Goal: Task Accomplishment & Management: Manage account settings

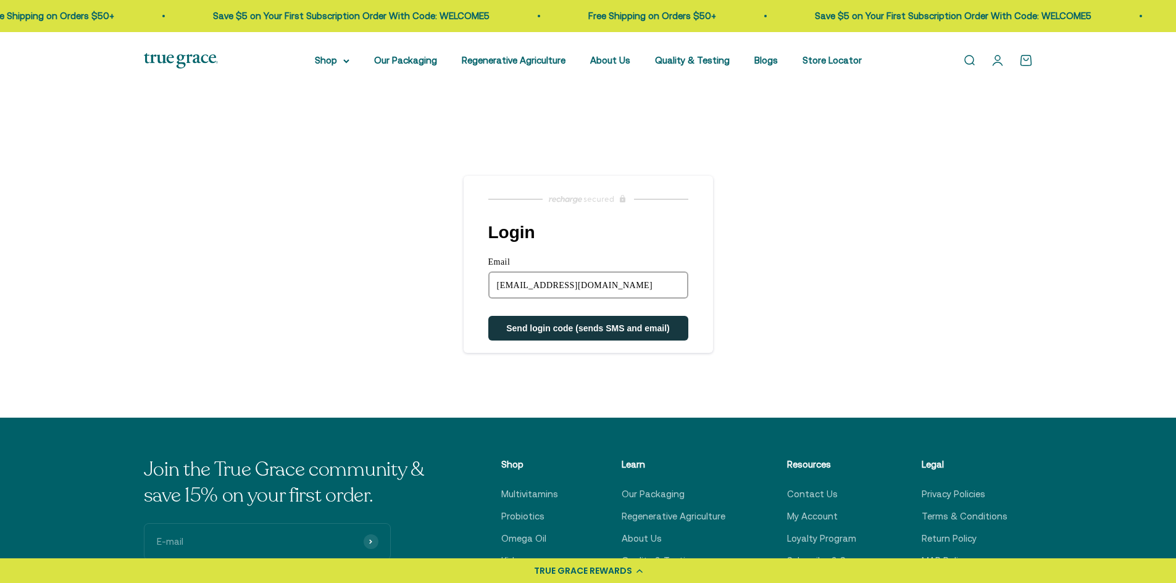
click at [593, 327] on span "Send login code (sends SMS and email)" at bounding box center [588, 328] width 164 height 10
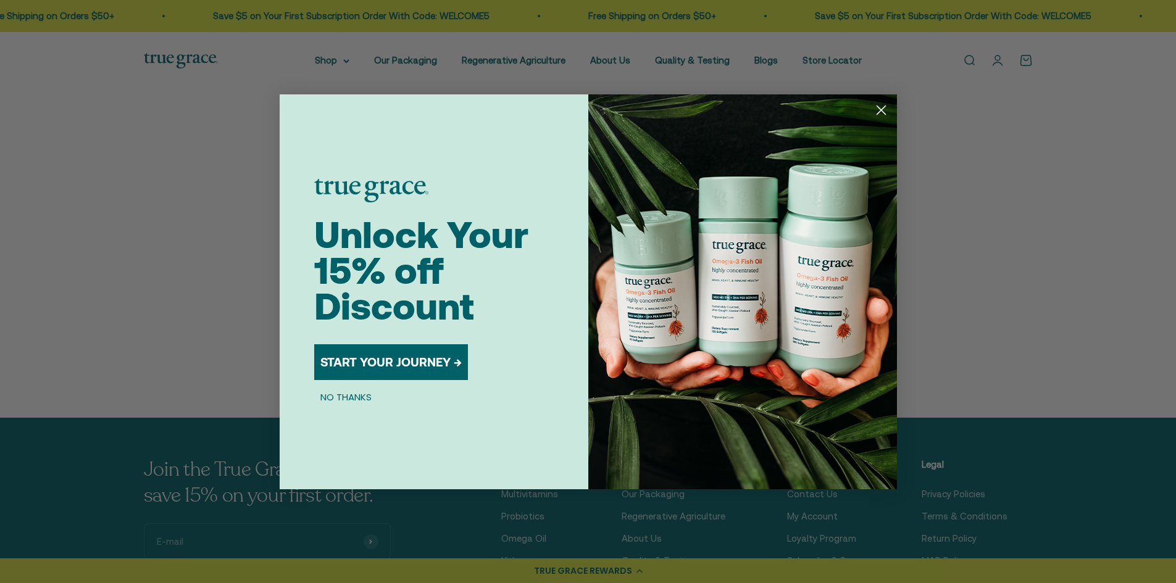
click at [883, 107] on icon "Close dialog" at bounding box center [880, 110] width 9 height 9
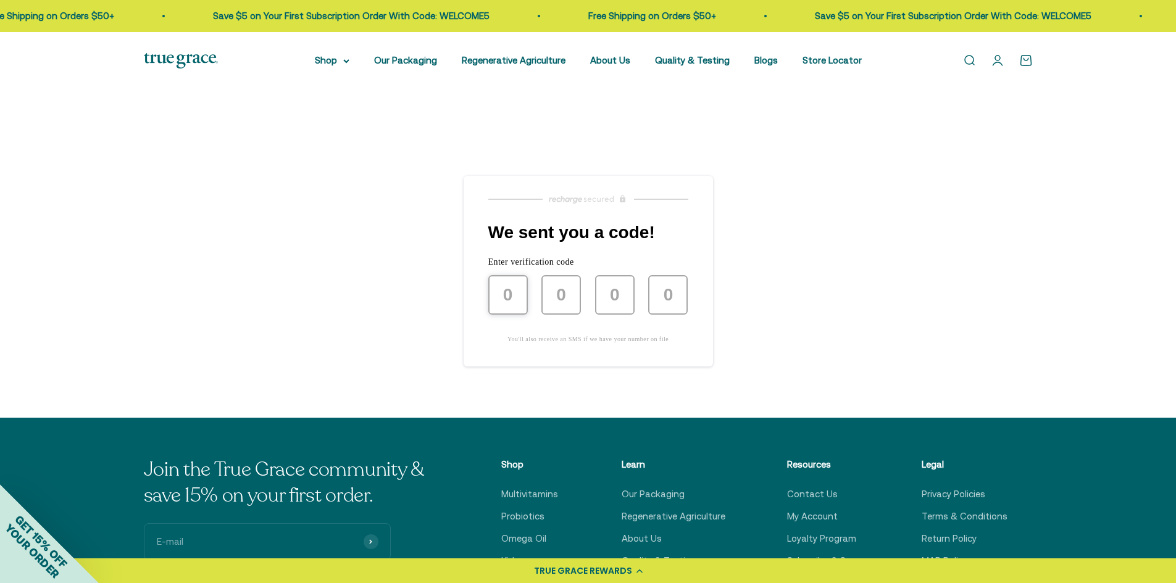
click at [515, 291] on input "text" at bounding box center [507, 294] width 39 height 39
type input "9"
type input "5"
type input "1"
type input "3"
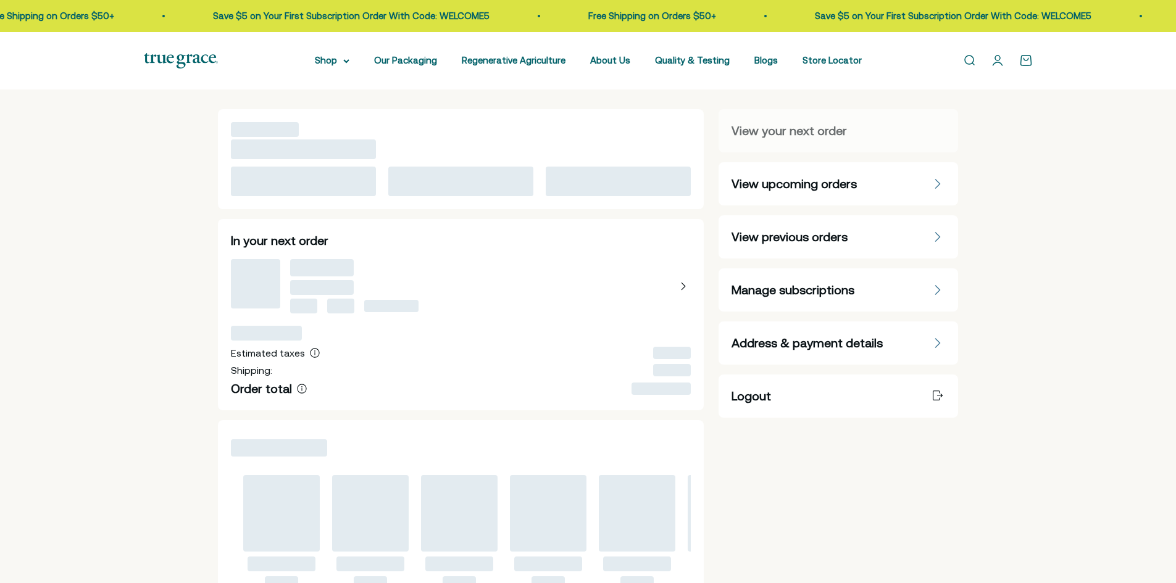
click at [840, 292] on span "Manage subscriptions" at bounding box center [792, 289] width 123 height 17
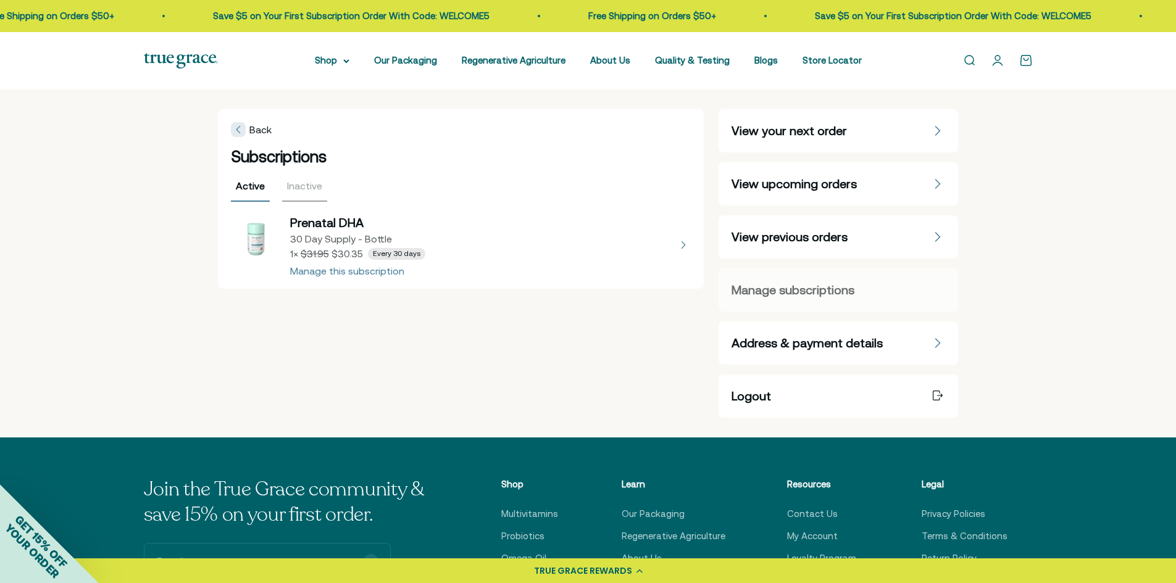
click at [375, 274] on button "view details about Prenatal DHA 30 Day Supply - Bottle 1 × $30.35 Every 30 days" at bounding box center [461, 245] width 460 height 62
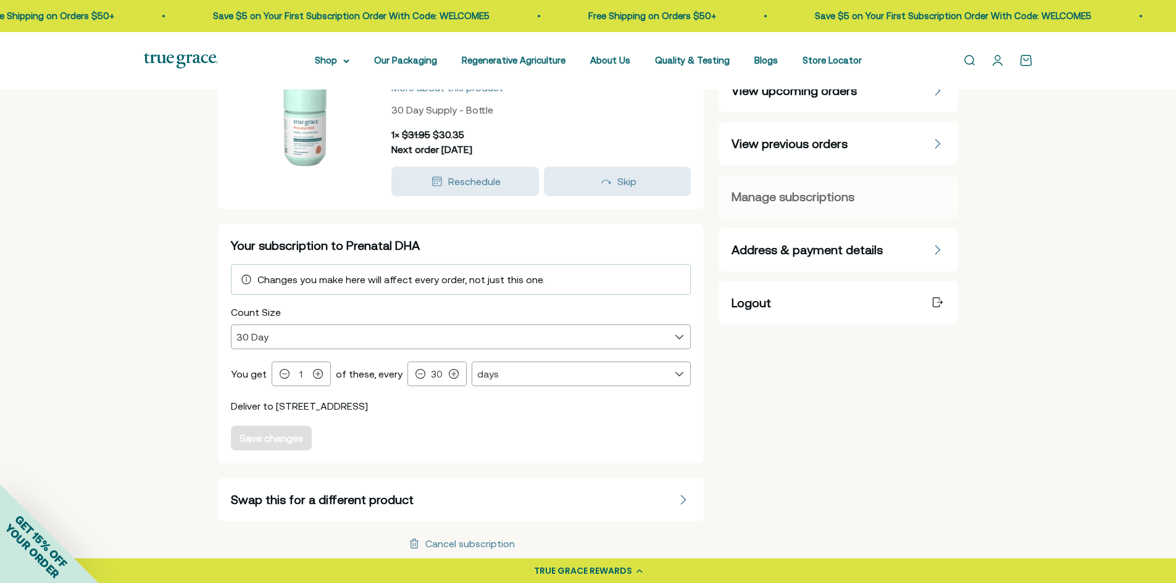
scroll to position [123, 0]
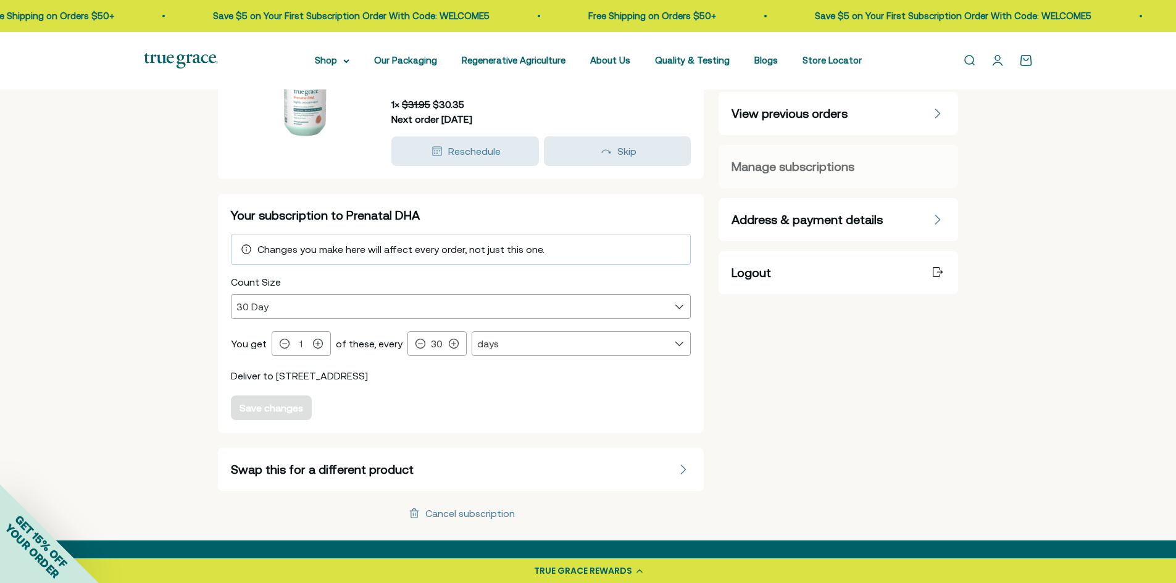
click at [844, 222] on span "Address & payment details" at bounding box center [806, 219] width 151 height 17
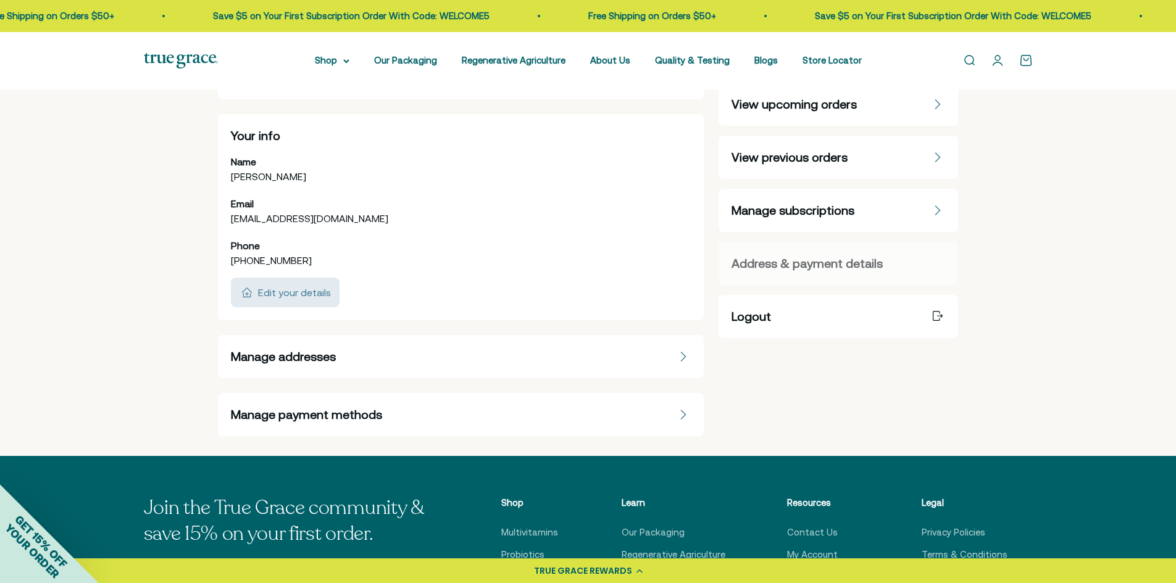
scroll to position [185, 0]
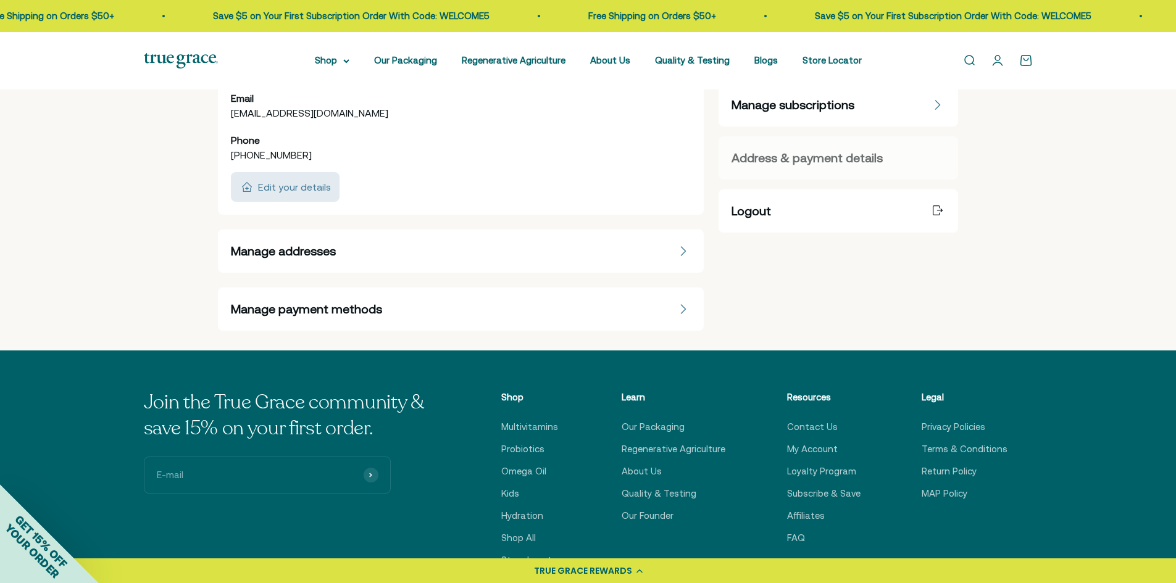
click at [441, 251] on div "Manage addresses" at bounding box center [461, 251] width 460 height 17
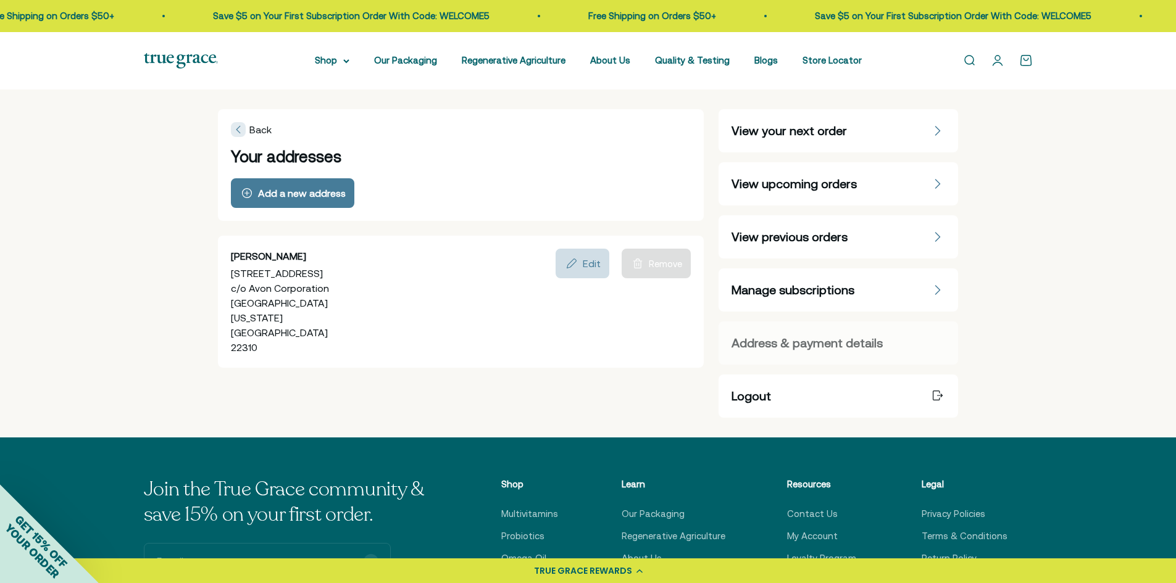
click at [600, 270] on div "Edit" at bounding box center [582, 263] width 36 height 15
select select "United States"
select select "Virginia"
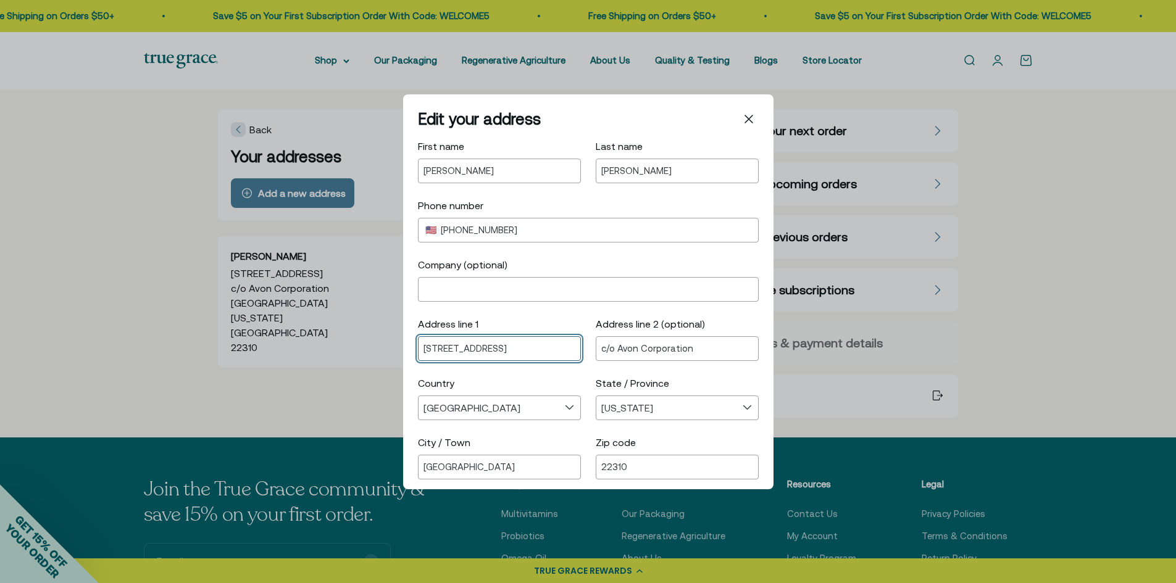
drag, startPoint x: 497, startPoint y: 344, endPoint x: 383, endPoint y: 341, distance: 113.6
click at [383, 341] on div "Edit your address First name Lyndsay Last name Deaton Phone number United State…" at bounding box center [588, 291] width 1176 height 583
type input "67 Longhorn Lane"
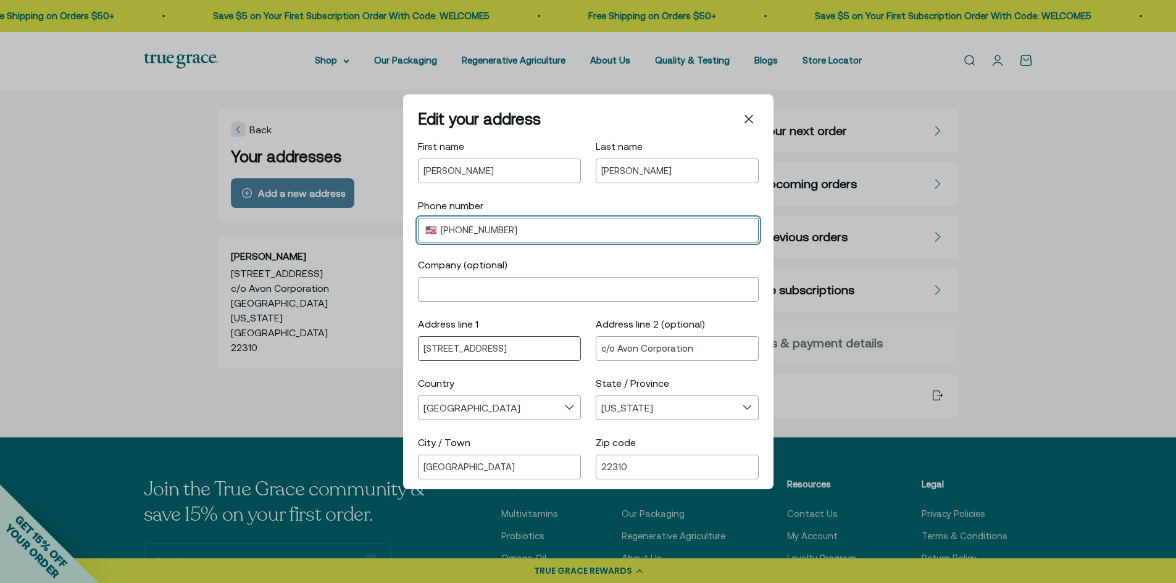
select select "US"
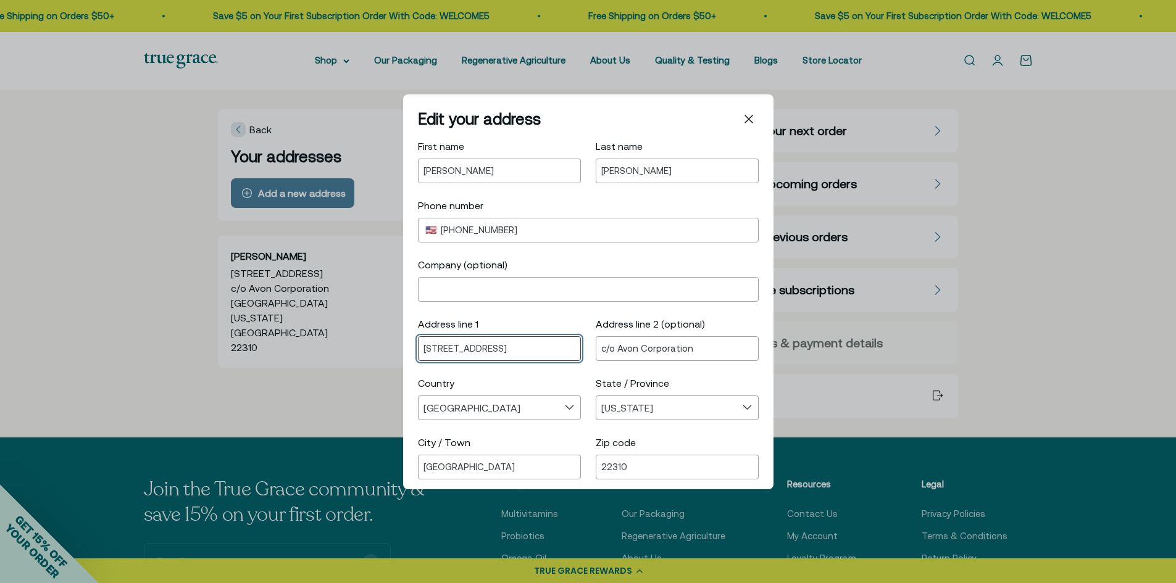
type input "+1"
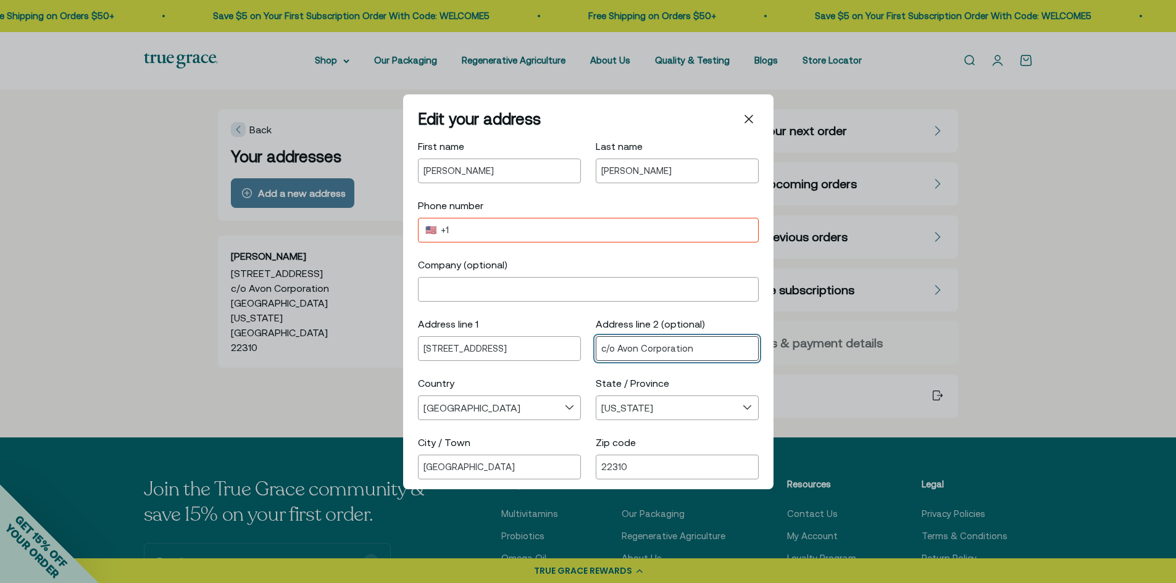
drag, startPoint x: 688, startPoint y: 347, endPoint x: 613, endPoint y: 344, distance: 75.3
click at [613, 344] on input "c/o Avon Corporation" at bounding box center [677, 348] width 152 height 10
type input "c/o Tyler Bean"
click at [487, 222] on div "United States 🇺🇸 Select country Andorra ( +376 ) United Arab Emirates ( +971 ) …" at bounding box center [588, 229] width 341 height 25
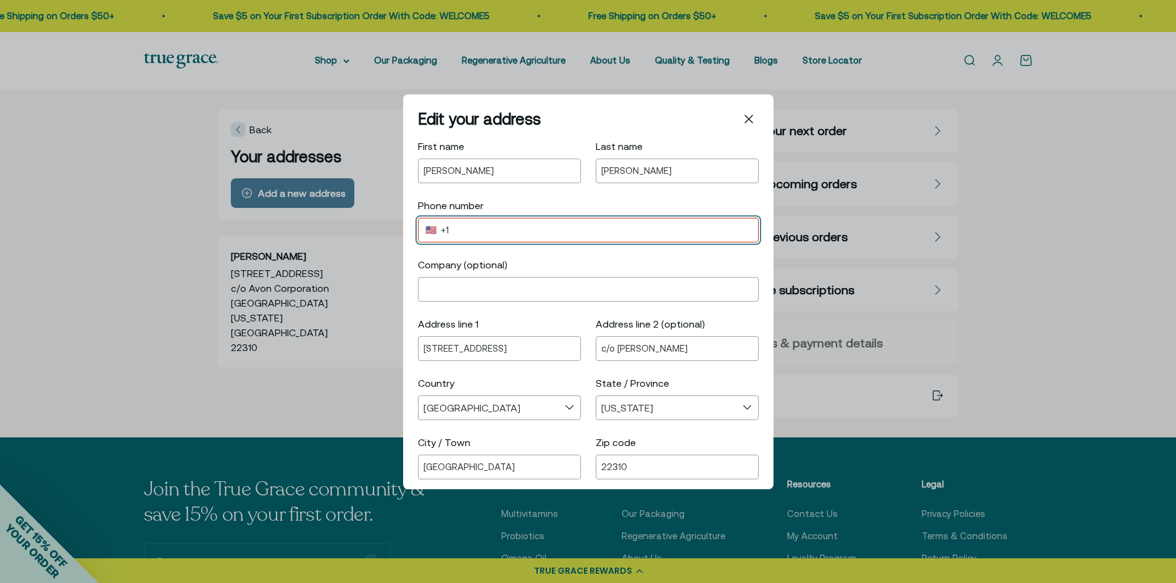
click at [496, 232] on input "+1" at bounding box center [597, 230] width 312 height 10
type input "+1 509 420 6655"
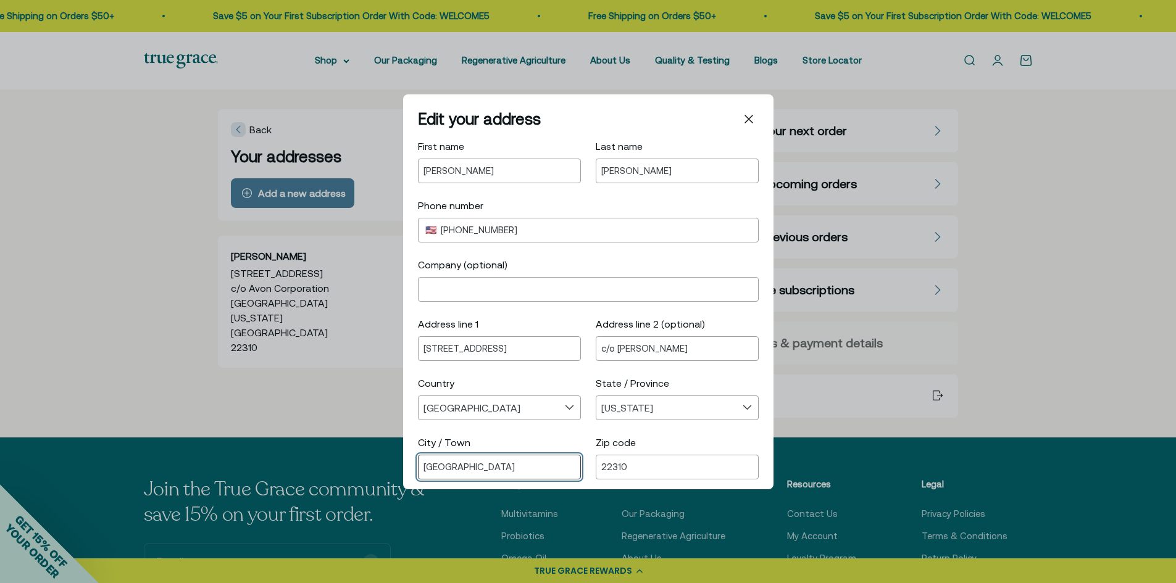
click at [526, 467] on input "Alexandria" at bounding box center [499, 467] width 152 height 10
drag, startPoint x: 526, startPoint y: 467, endPoint x: 417, endPoint y: 465, distance: 108.6
click at [417, 465] on section "Edit your address First name Lyndsay Last name Deaton Phone number United State…" at bounding box center [588, 291] width 370 height 395
type input "Morgantown"
select select "West Virginia"
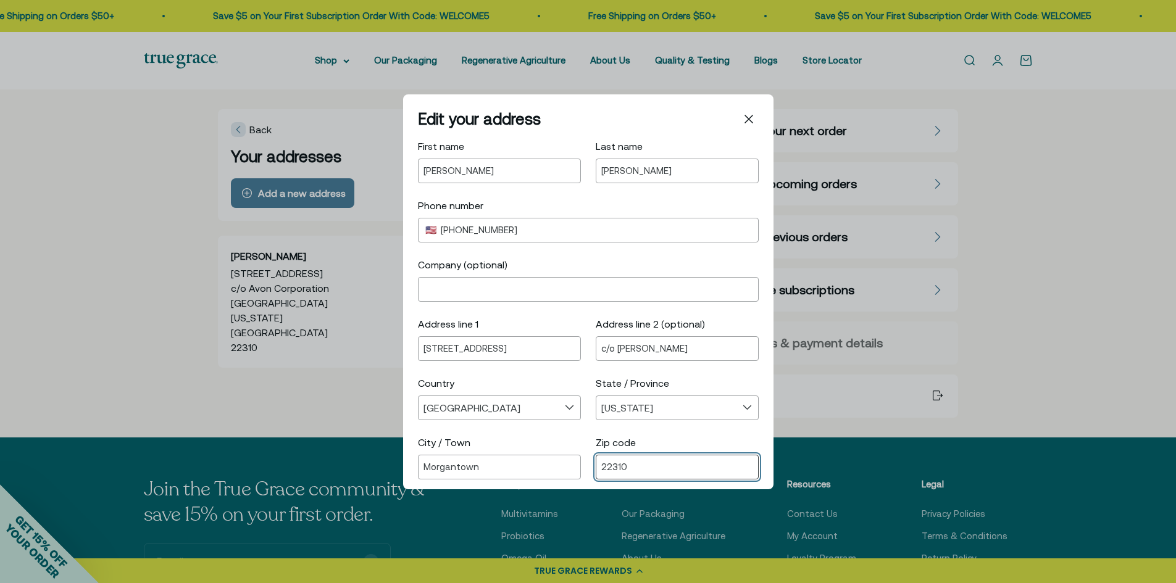
click at [635, 470] on input "22310" at bounding box center [677, 467] width 152 height 10
drag, startPoint x: 635, startPoint y: 470, endPoint x: 571, endPoint y: 466, distance: 64.3
click at [571, 466] on div "City / Town Morgantown Zip code 22310" at bounding box center [588, 456] width 341 height 44
type input "26508"
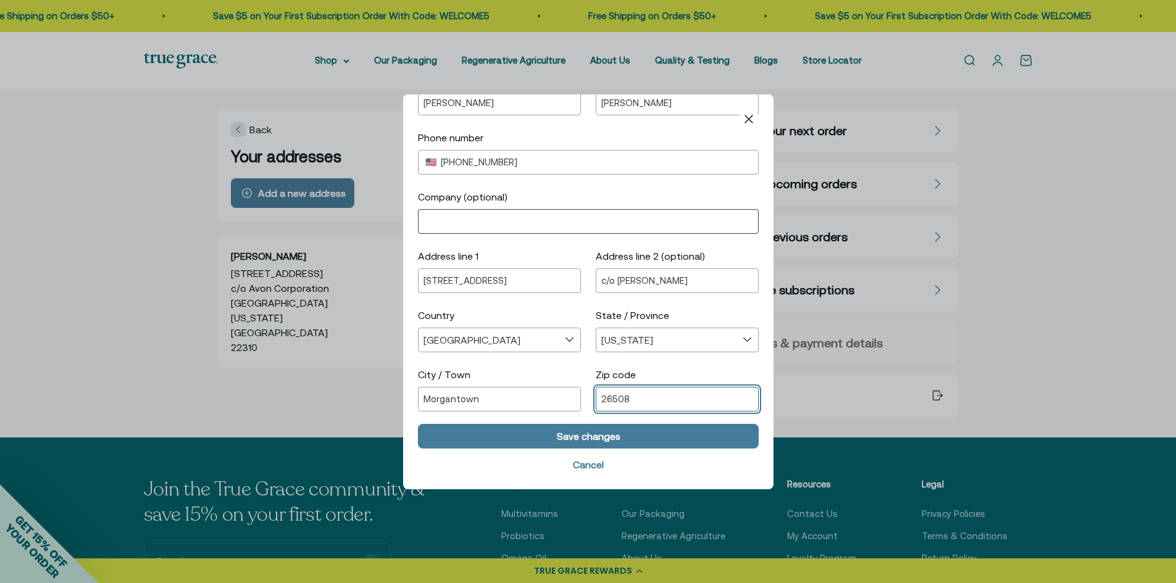
scroll to position [69, 0]
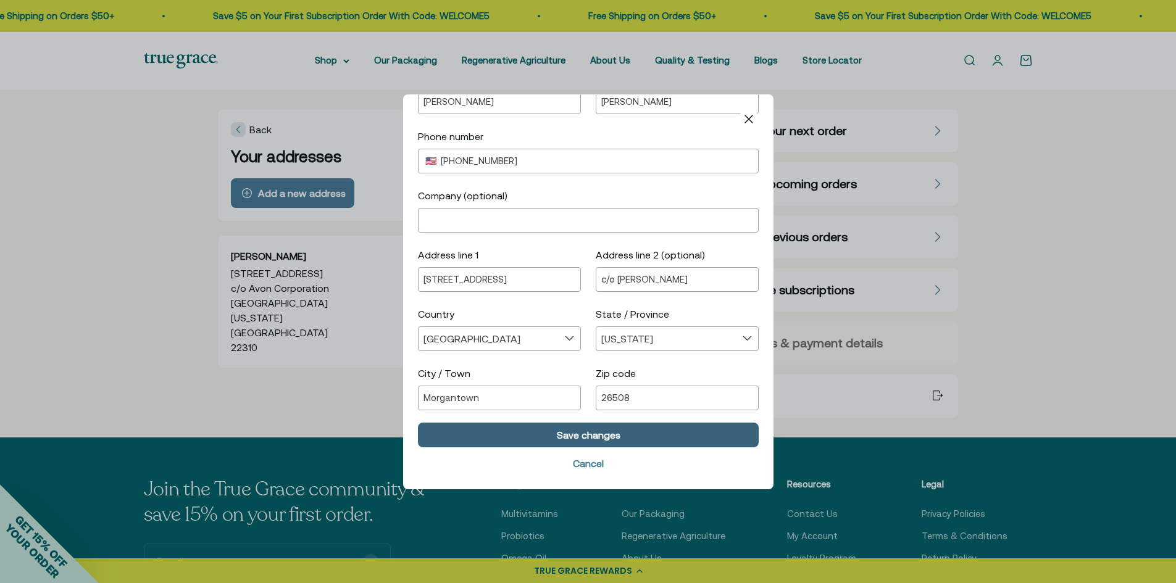
click at [574, 434] on div "Save changes" at bounding box center [588, 434] width 64 height 10
